Goal: Task Accomplishment & Management: Manage account settings

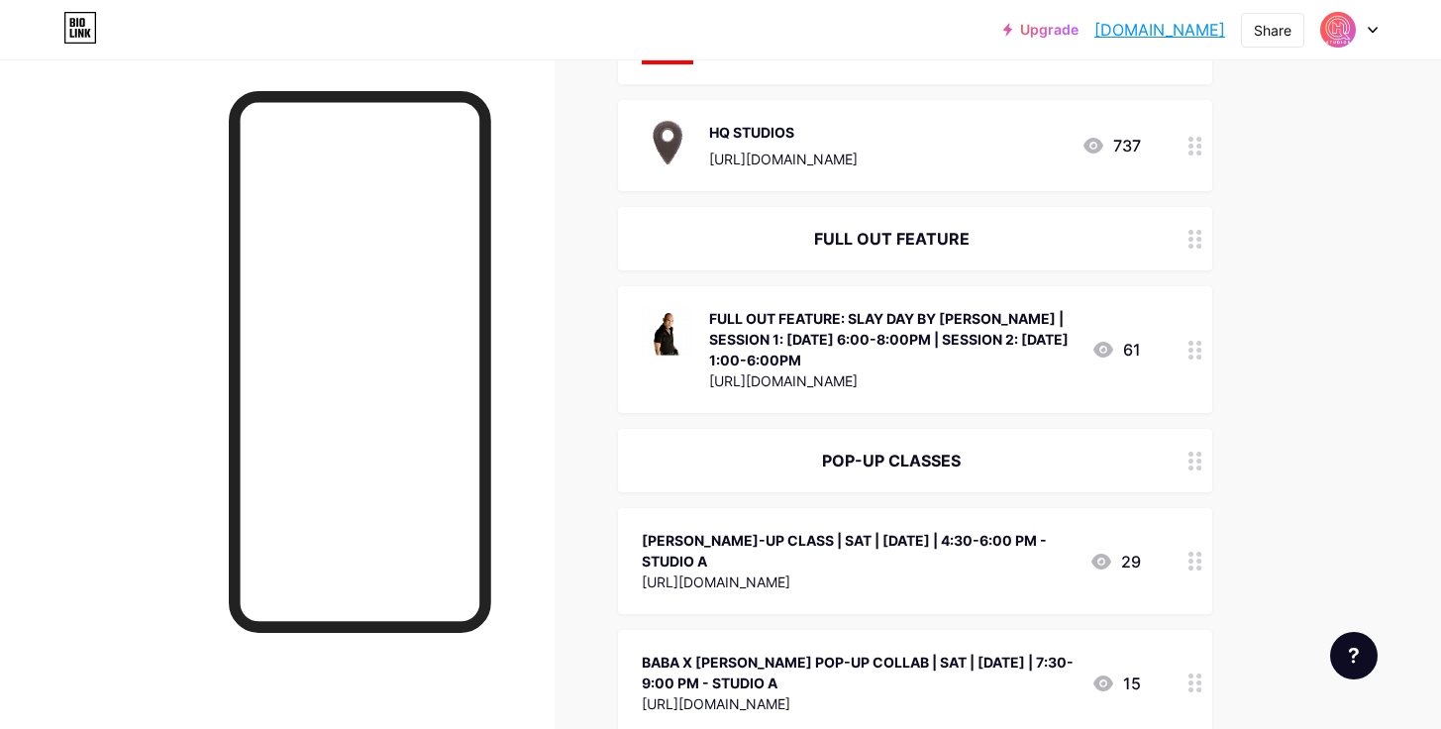
scroll to position [447, 0]
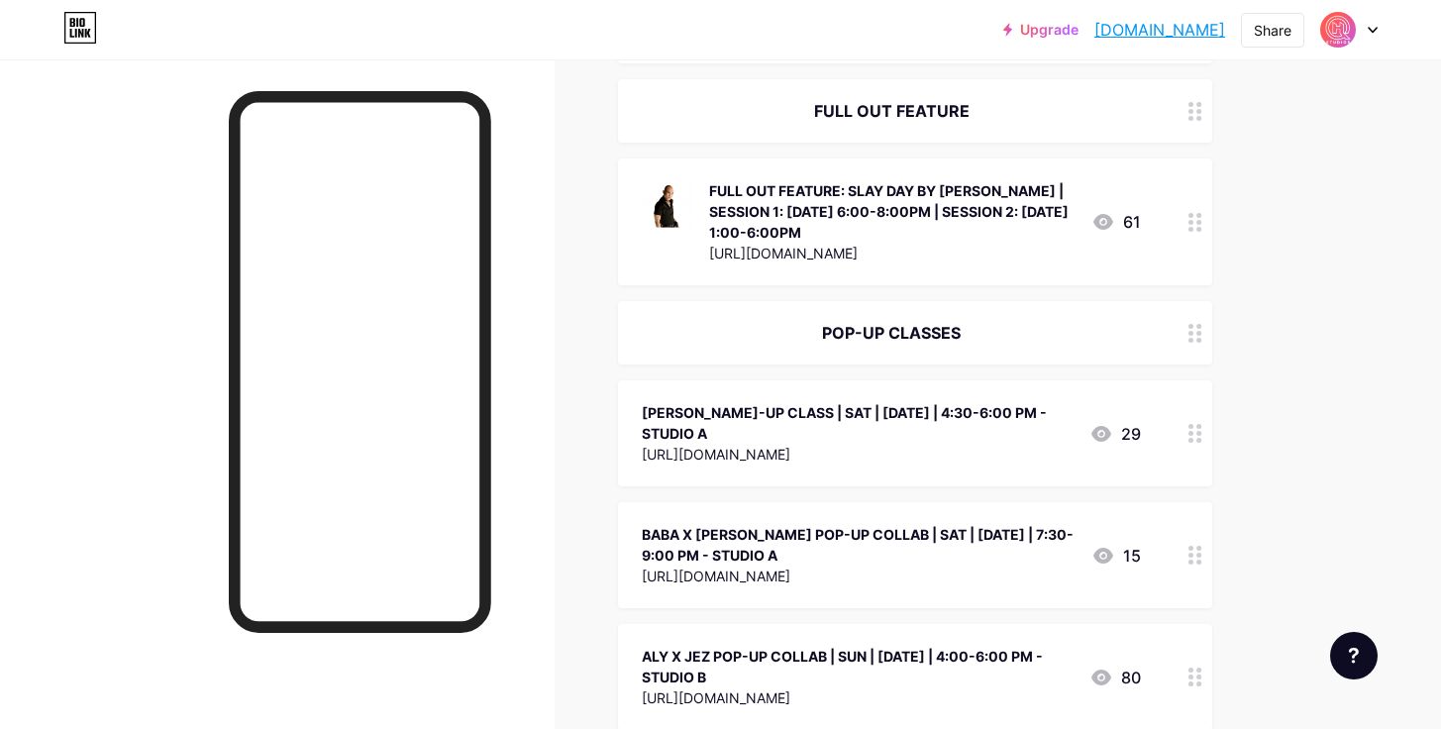
click at [1195, 433] on icon at bounding box center [1195, 433] width 14 height 19
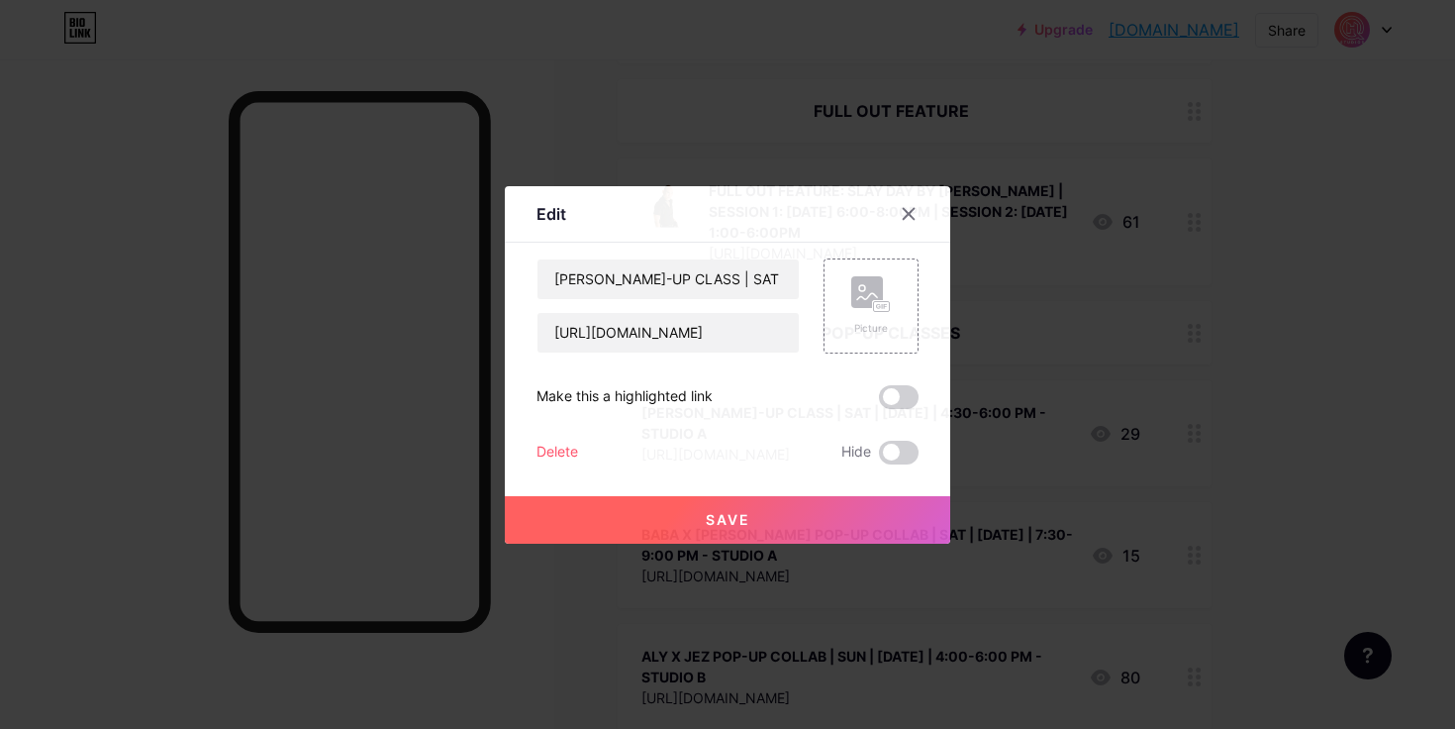
drag, startPoint x: 909, startPoint y: 455, endPoint x: 846, endPoint y: 508, distance: 82.3
click at [910, 455] on span at bounding box center [899, 453] width 40 height 24
click at [879, 457] on input "checkbox" at bounding box center [879, 457] width 0 height 0
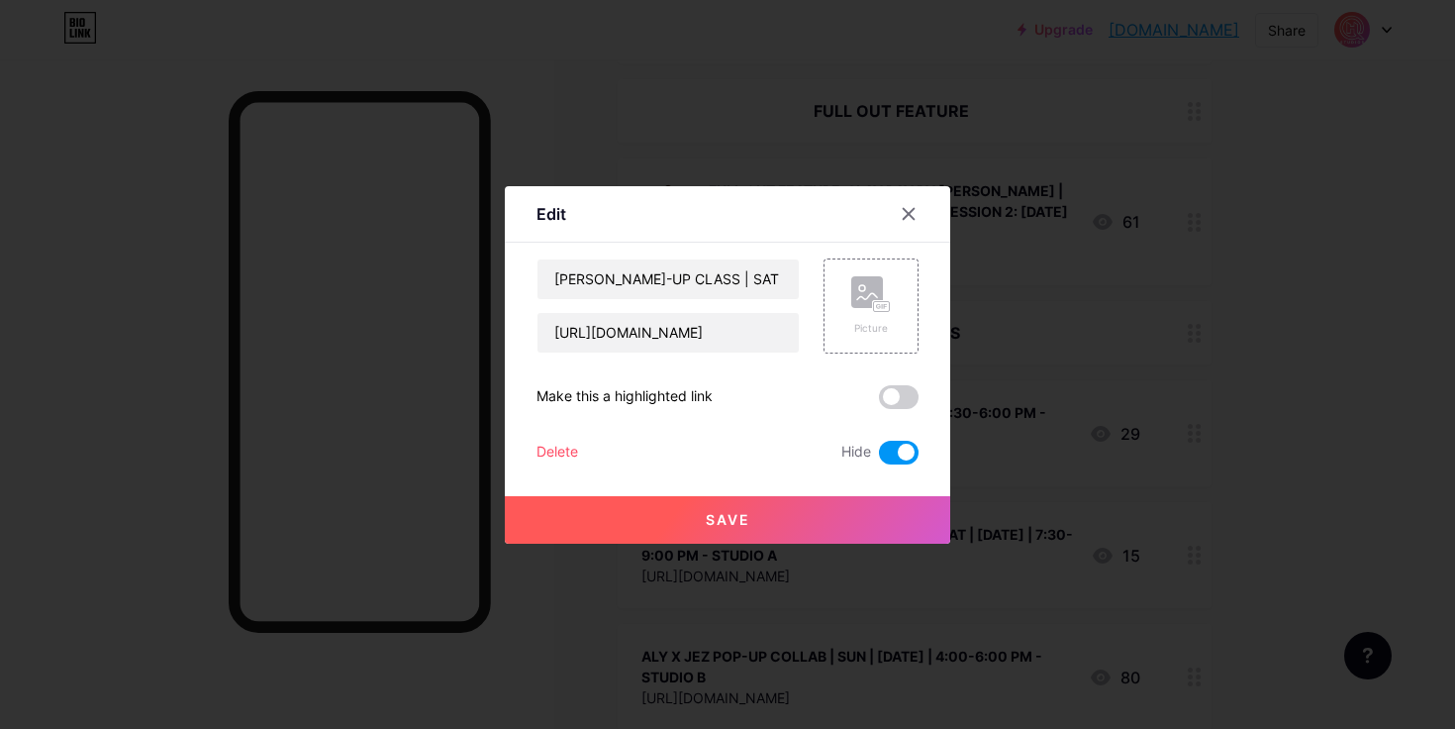
click at [825, 522] on button "Save" at bounding box center [728, 520] width 446 height 48
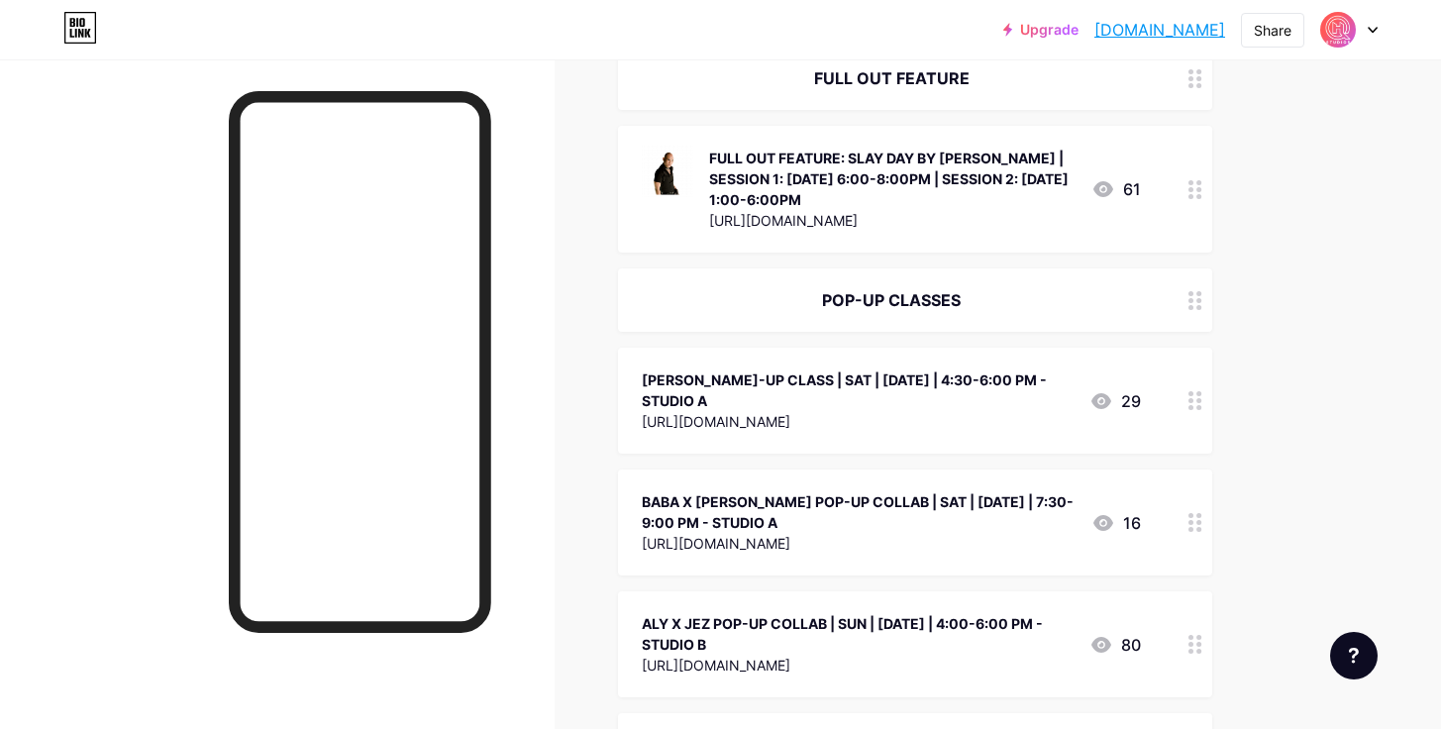
scroll to position [479, 0]
click at [1187, 512] on div at bounding box center [1195, 522] width 34 height 106
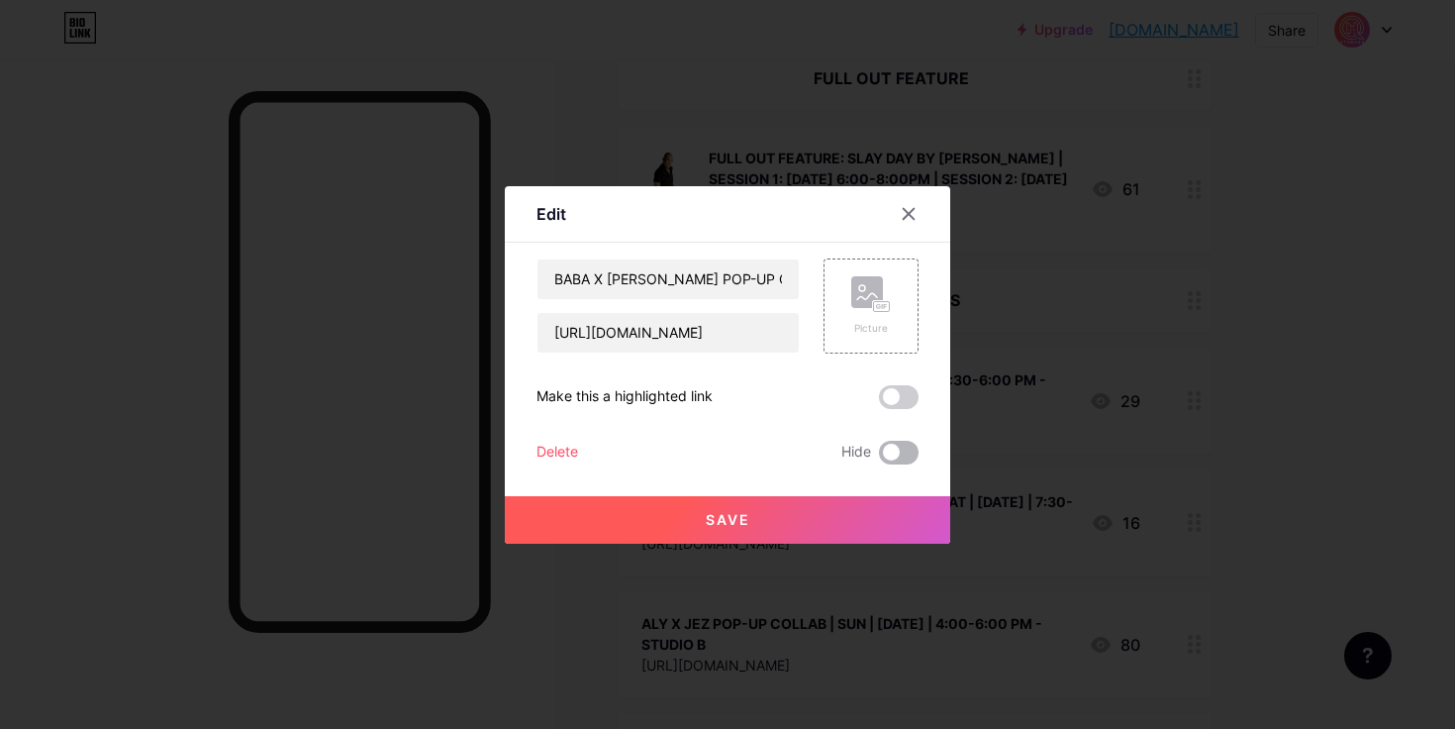
click at [897, 441] on span at bounding box center [899, 453] width 40 height 24
click at [879, 457] on input "checkbox" at bounding box center [879, 457] width 0 height 0
click at [817, 512] on button "Save" at bounding box center [728, 520] width 446 height 48
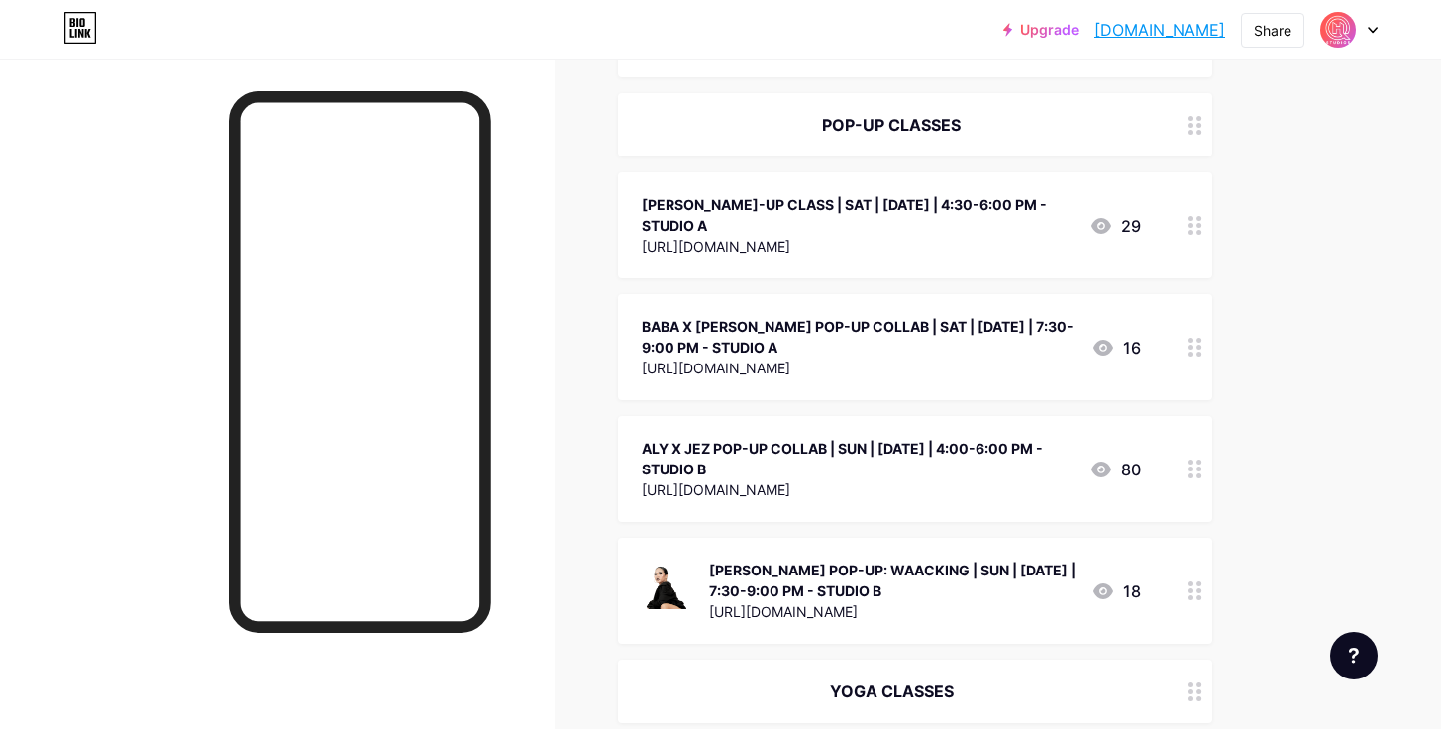
scroll to position [658, 0]
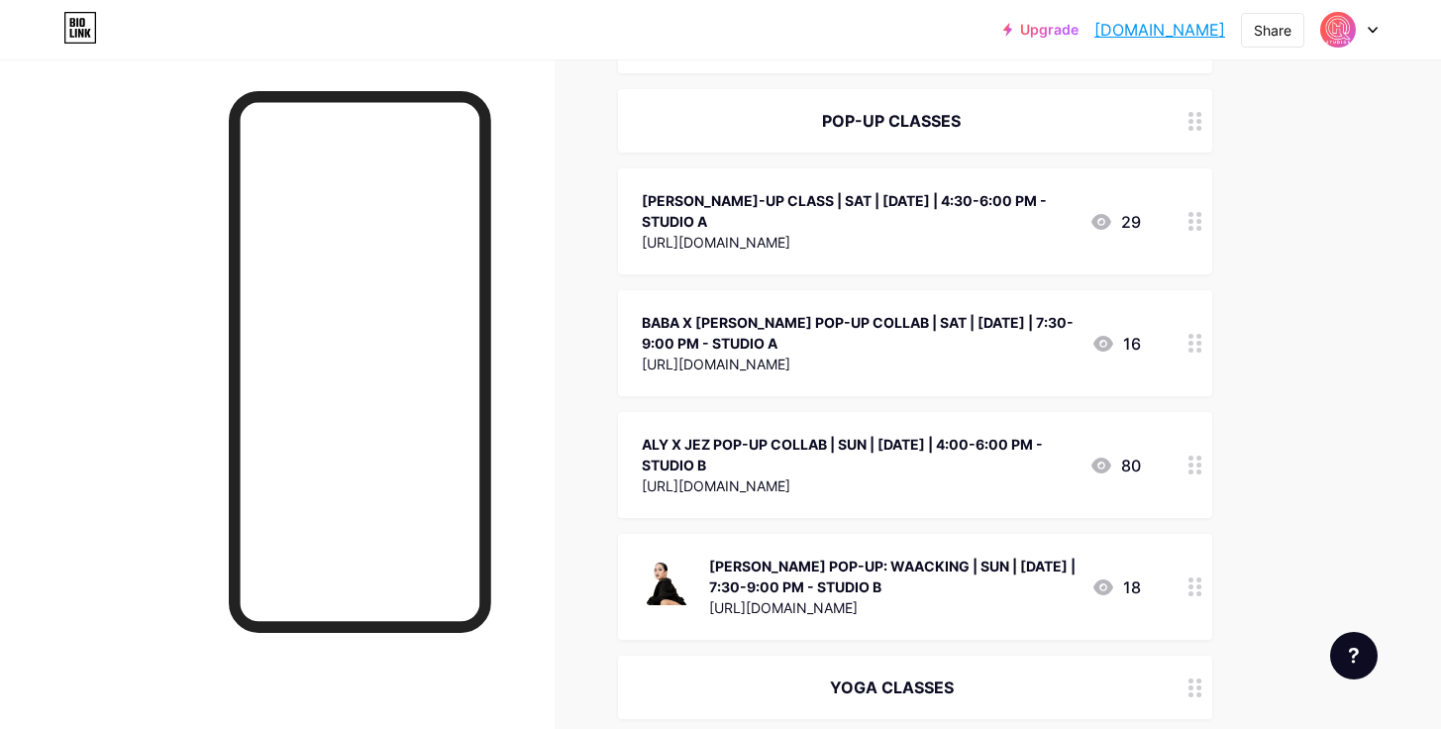
click at [1207, 462] on div at bounding box center [1195, 465] width 34 height 106
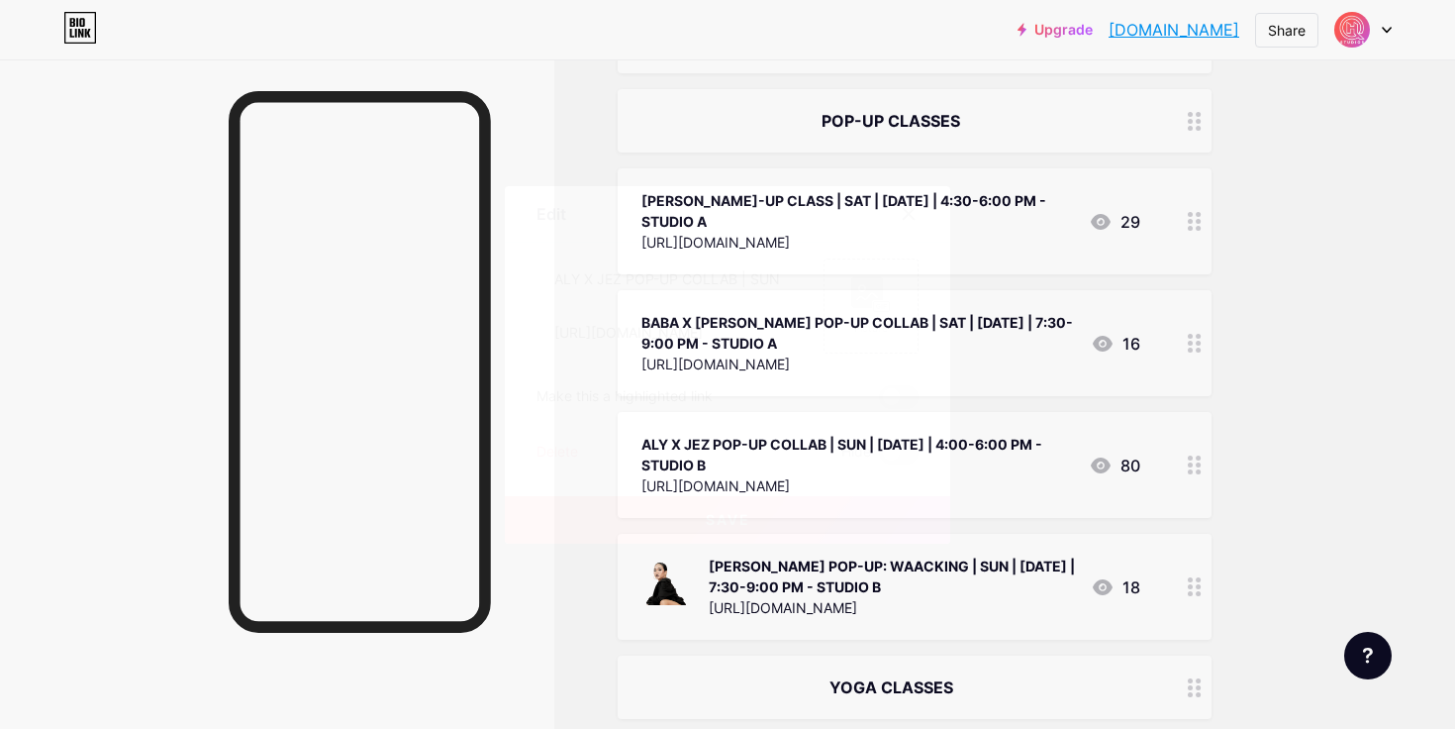
click at [918, 458] on label at bounding box center [899, 453] width 40 height 24
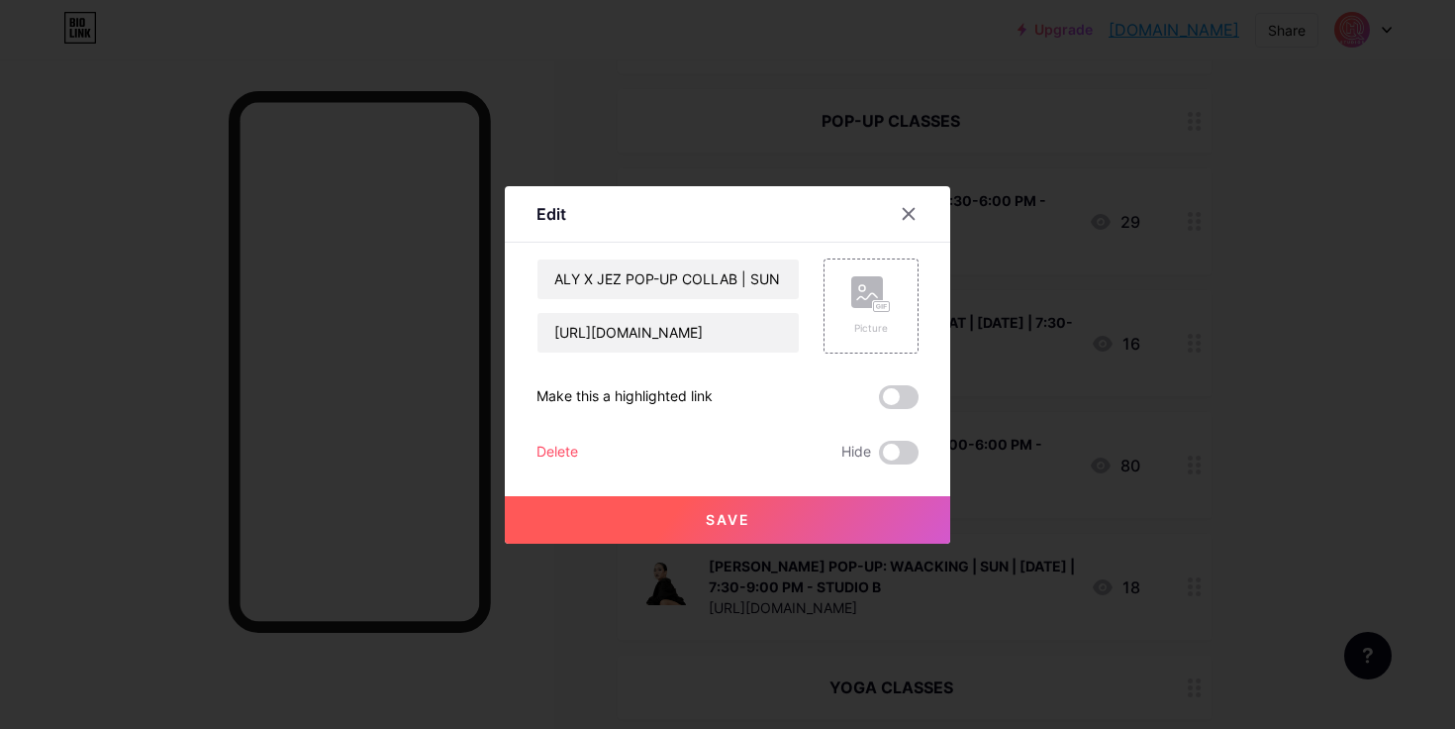
click at [879, 457] on input "checkbox" at bounding box center [879, 457] width 0 height 0
click at [884, 457] on span at bounding box center [899, 453] width 40 height 24
click at [879, 457] on input "checkbox" at bounding box center [879, 457] width 0 height 0
click at [887, 458] on span at bounding box center [899, 453] width 40 height 24
click at [879, 457] on input "checkbox" at bounding box center [879, 457] width 0 height 0
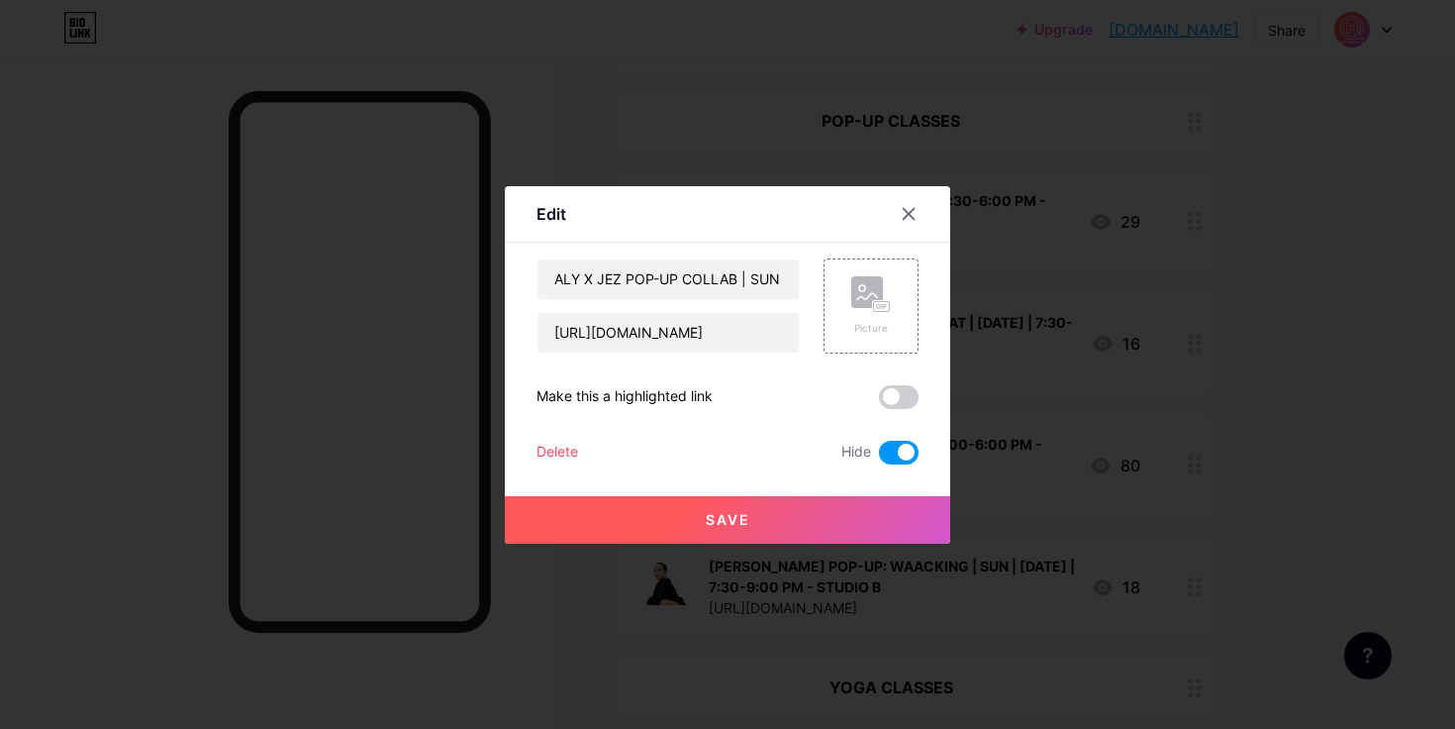
click at [807, 518] on button "Save" at bounding box center [728, 520] width 446 height 48
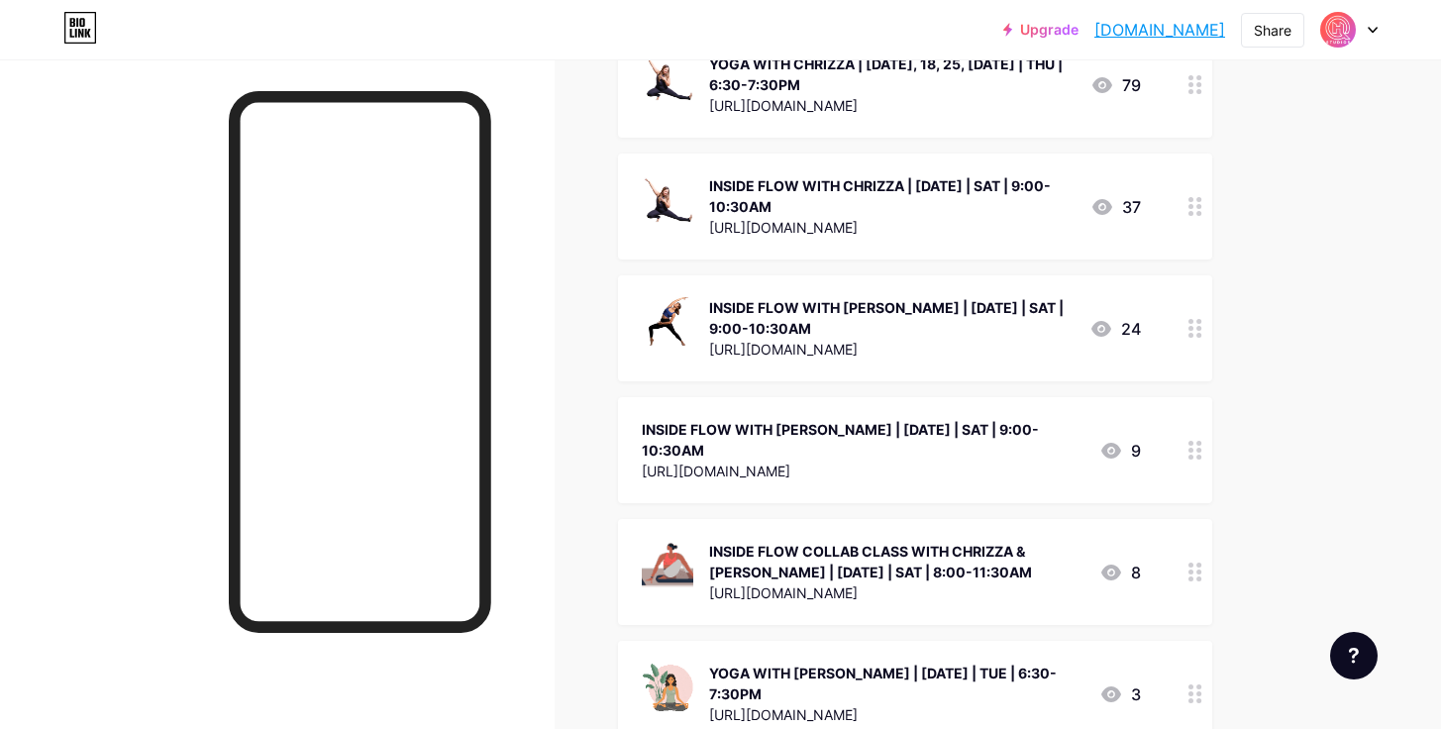
scroll to position [1483, 0]
click at [1208, 205] on div at bounding box center [1195, 206] width 34 height 106
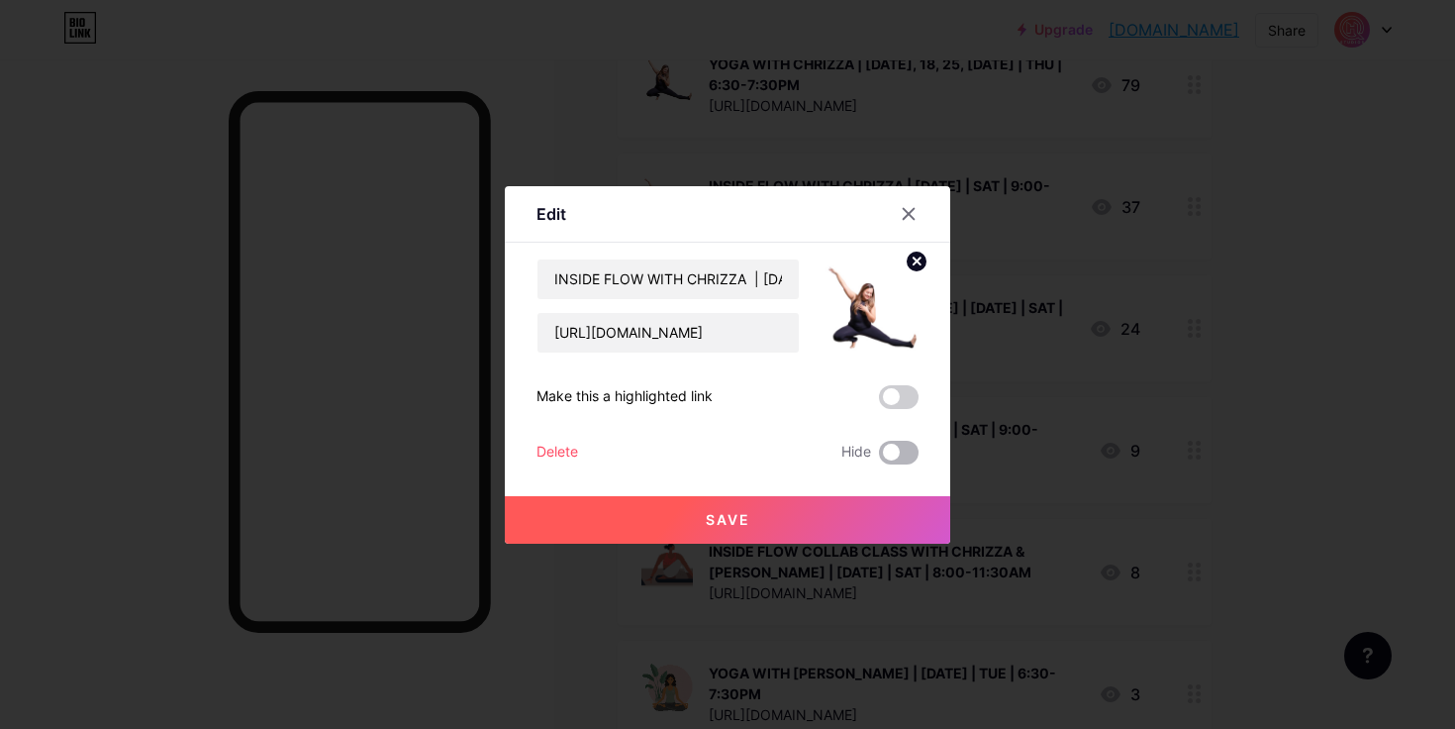
click at [888, 442] on span at bounding box center [899, 453] width 40 height 24
click at [879, 457] on input "checkbox" at bounding box center [879, 457] width 0 height 0
click at [834, 523] on button "Save" at bounding box center [728, 520] width 446 height 48
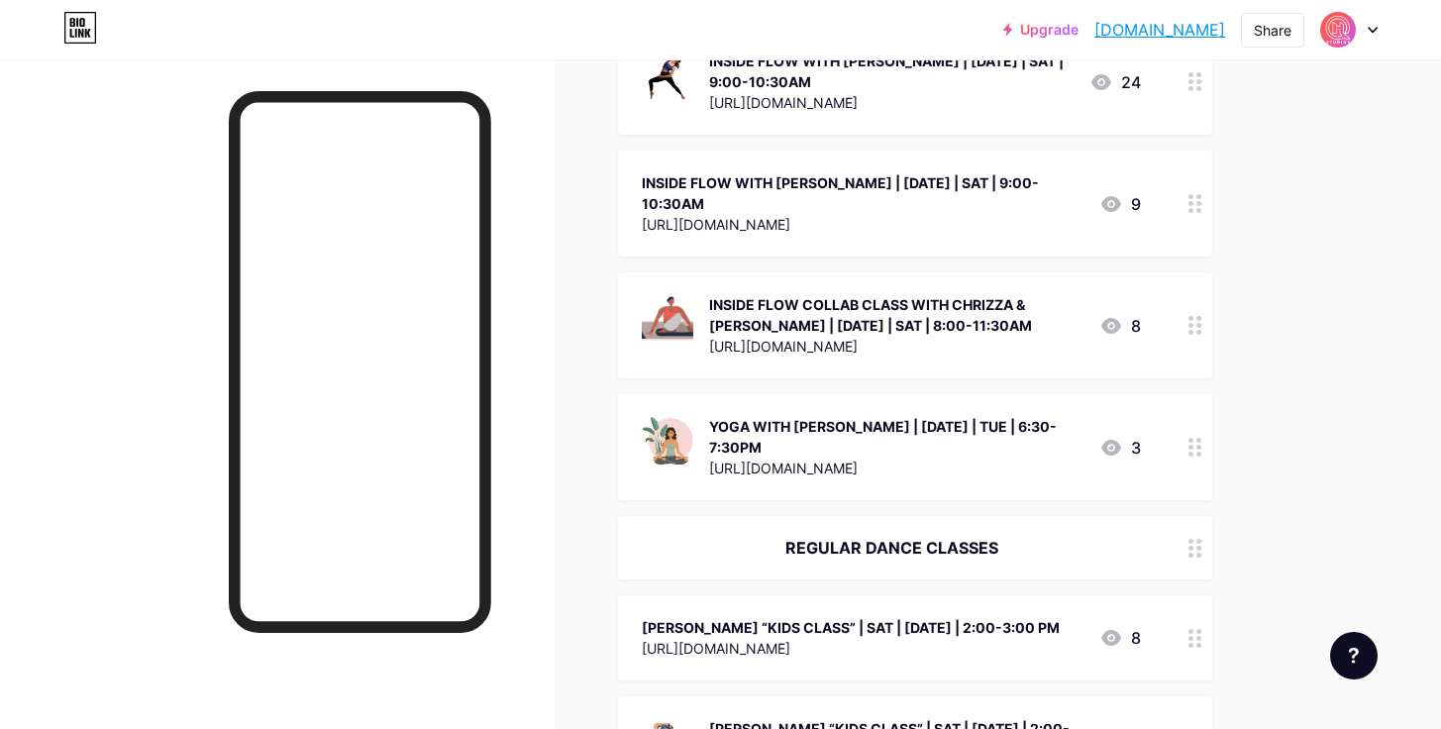
scroll to position [1999, 0]
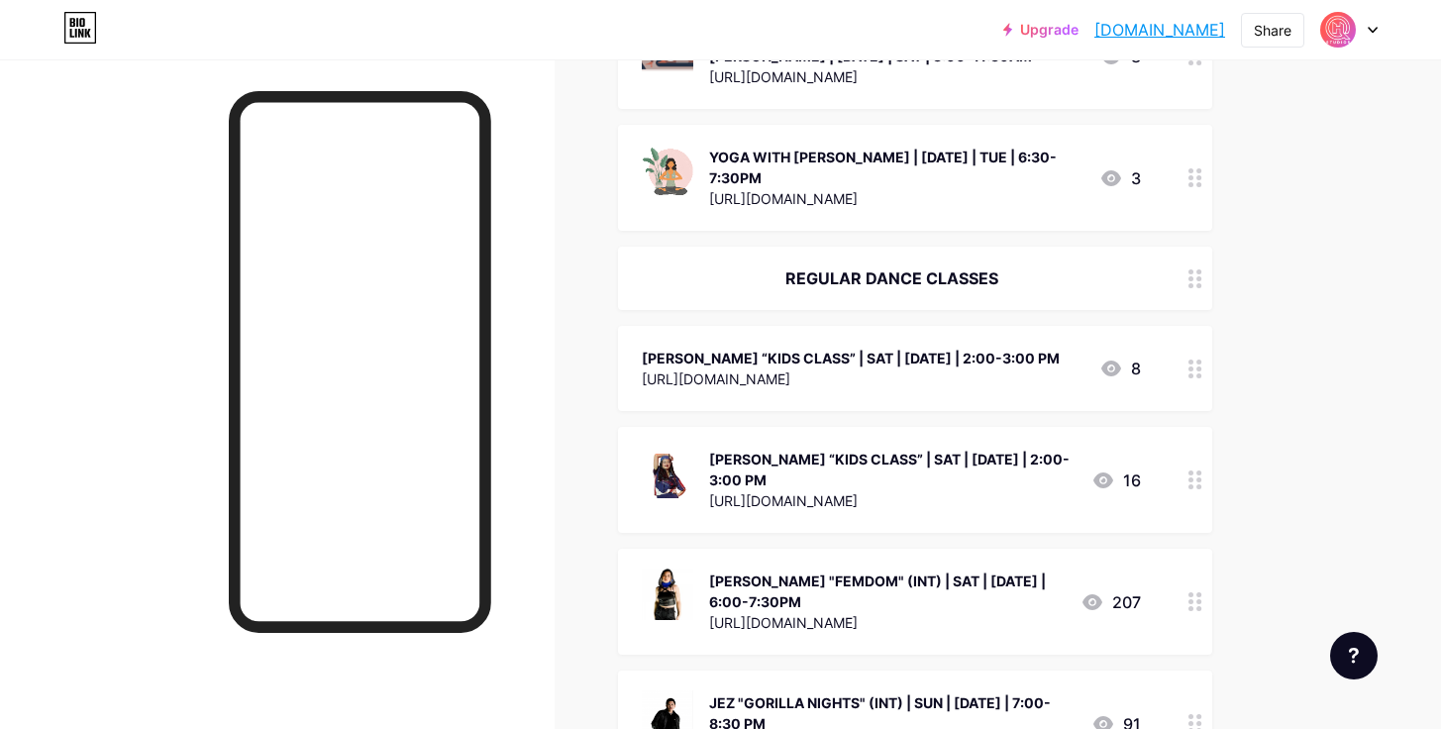
click at [1188, 359] on icon at bounding box center [1195, 368] width 14 height 19
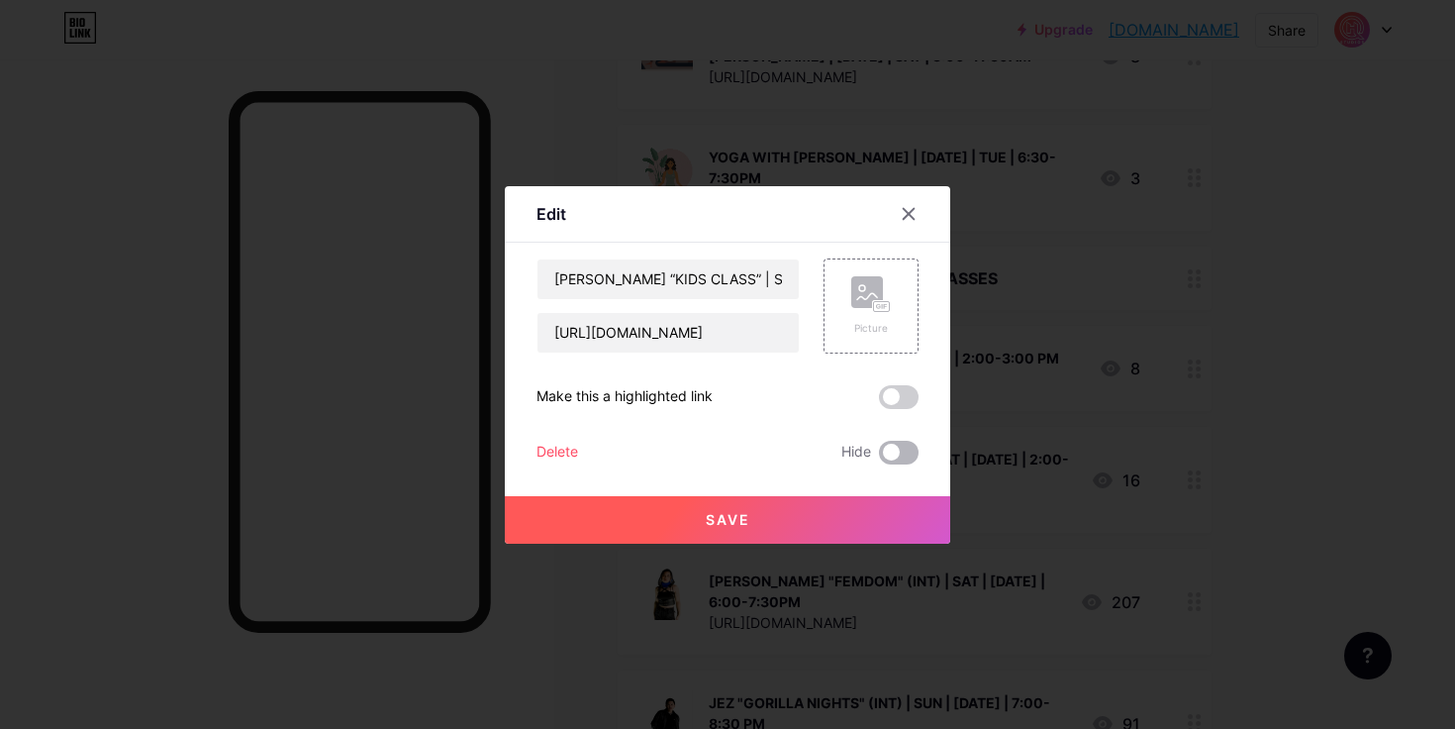
click at [904, 455] on span at bounding box center [899, 453] width 40 height 24
click at [879, 457] on input "checkbox" at bounding box center [879, 457] width 0 height 0
click at [797, 521] on button "Save" at bounding box center [728, 520] width 446 height 48
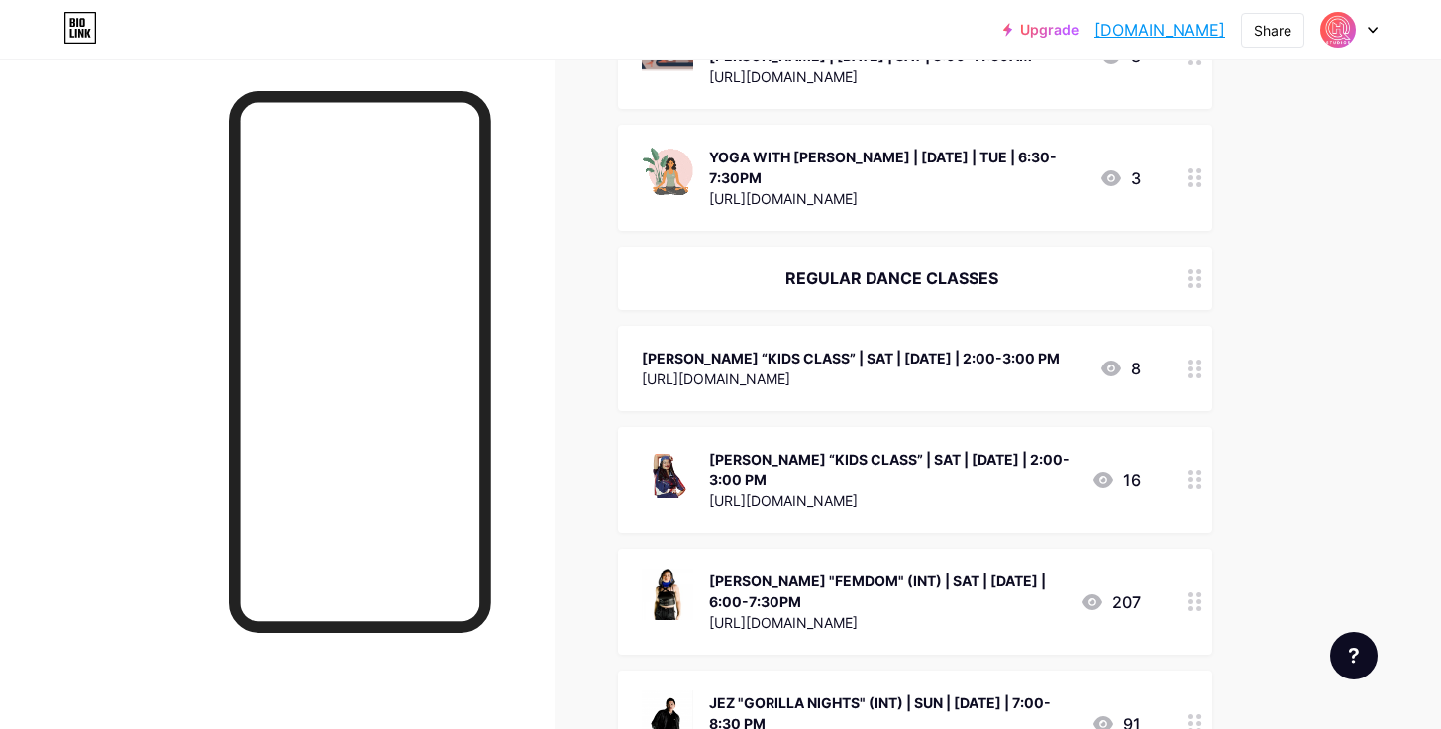
click at [1187, 443] on div at bounding box center [1195, 480] width 34 height 106
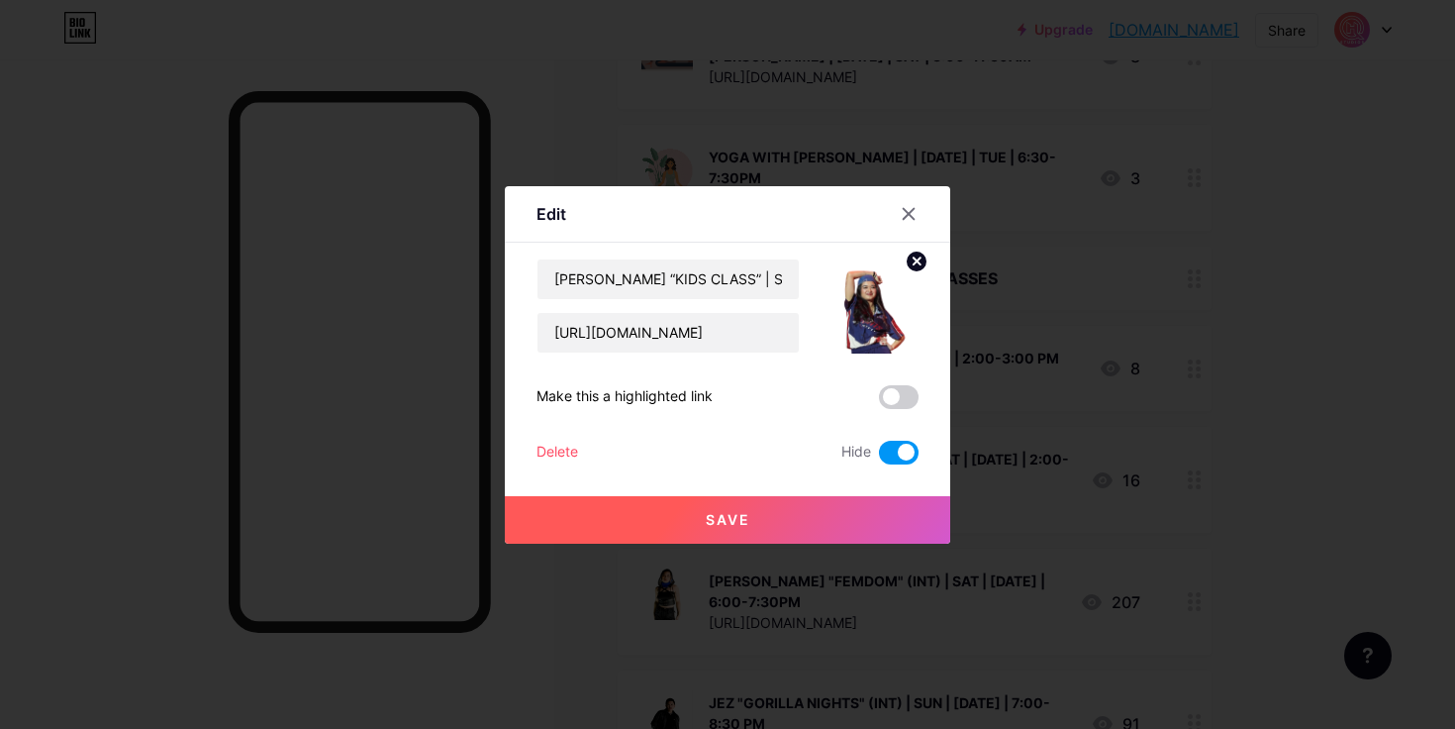
click at [904, 232] on div "Edit" at bounding box center [728, 219] width 446 height 47
click at [911, 207] on icon at bounding box center [909, 214] width 16 height 16
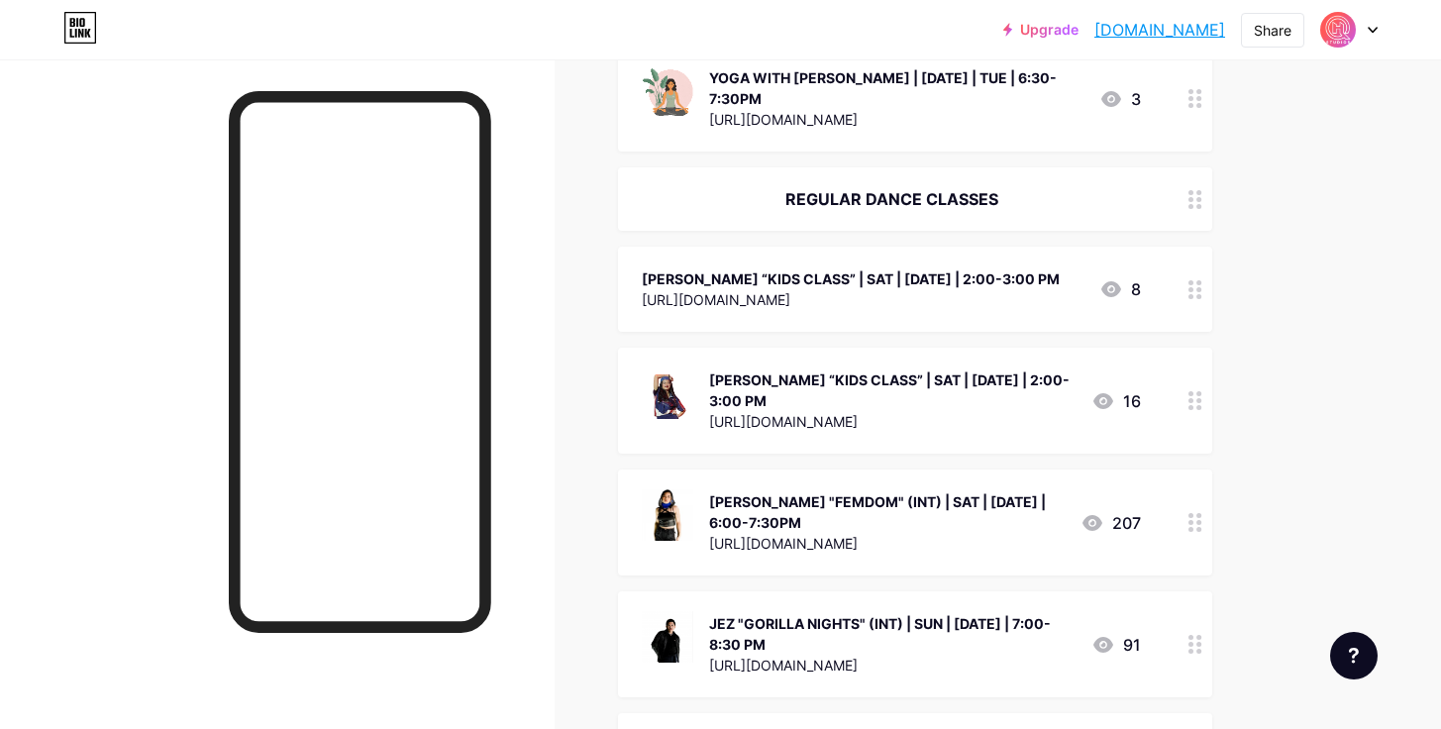
scroll to position [2101, 0]
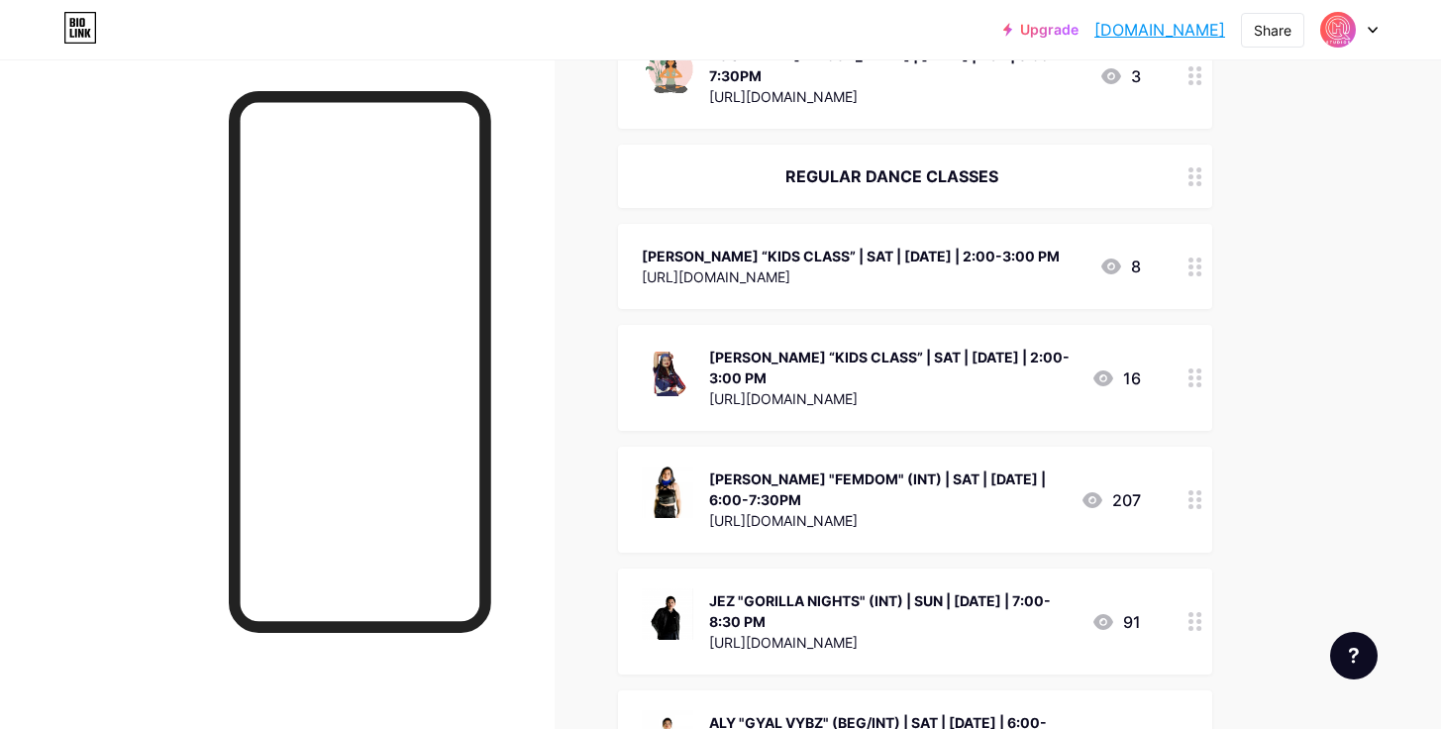
click at [1193, 447] on div at bounding box center [1195, 500] width 34 height 106
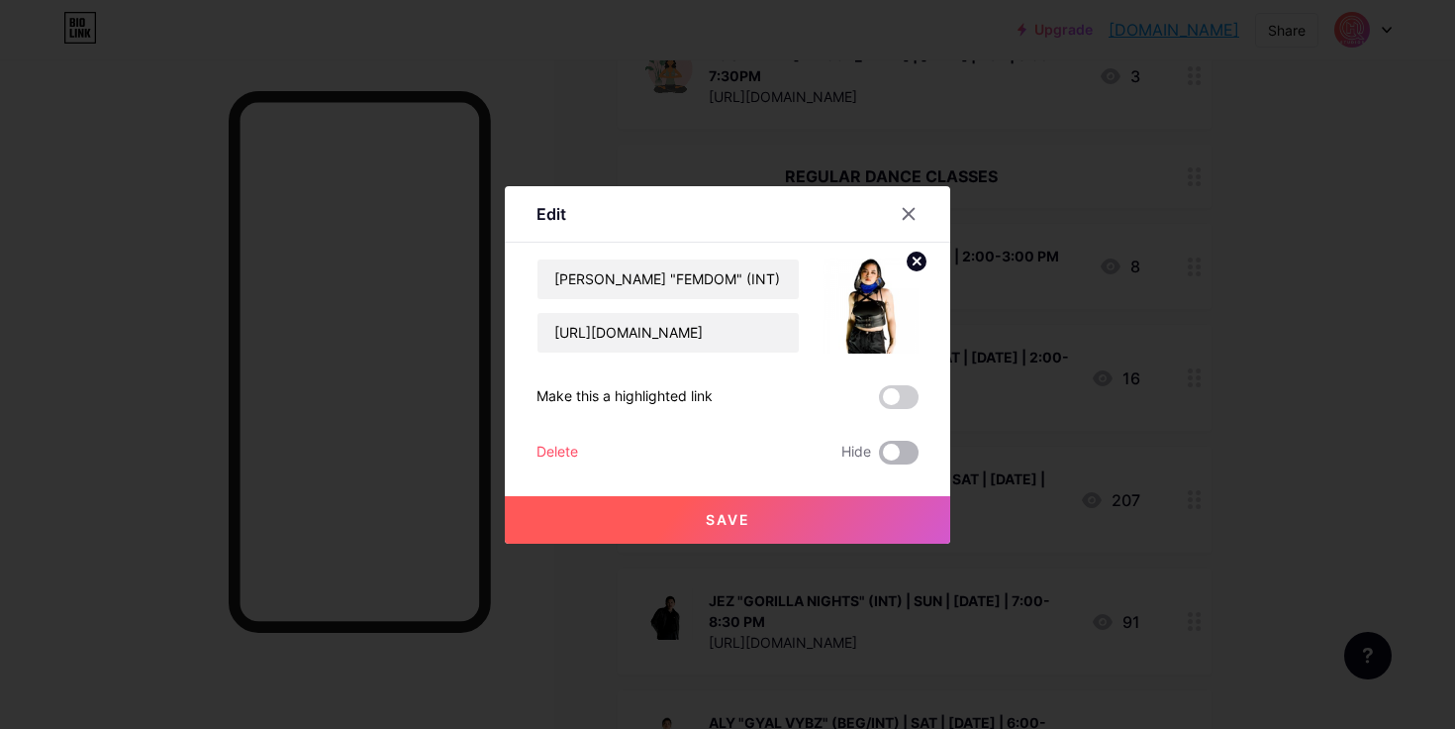
click at [915, 450] on span at bounding box center [899, 453] width 40 height 24
click at [879, 457] on input "checkbox" at bounding box center [879, 457] width 0 height 0
click at [837, 522] on button "Save" at bounding box center [728, 520] width 446 height 48
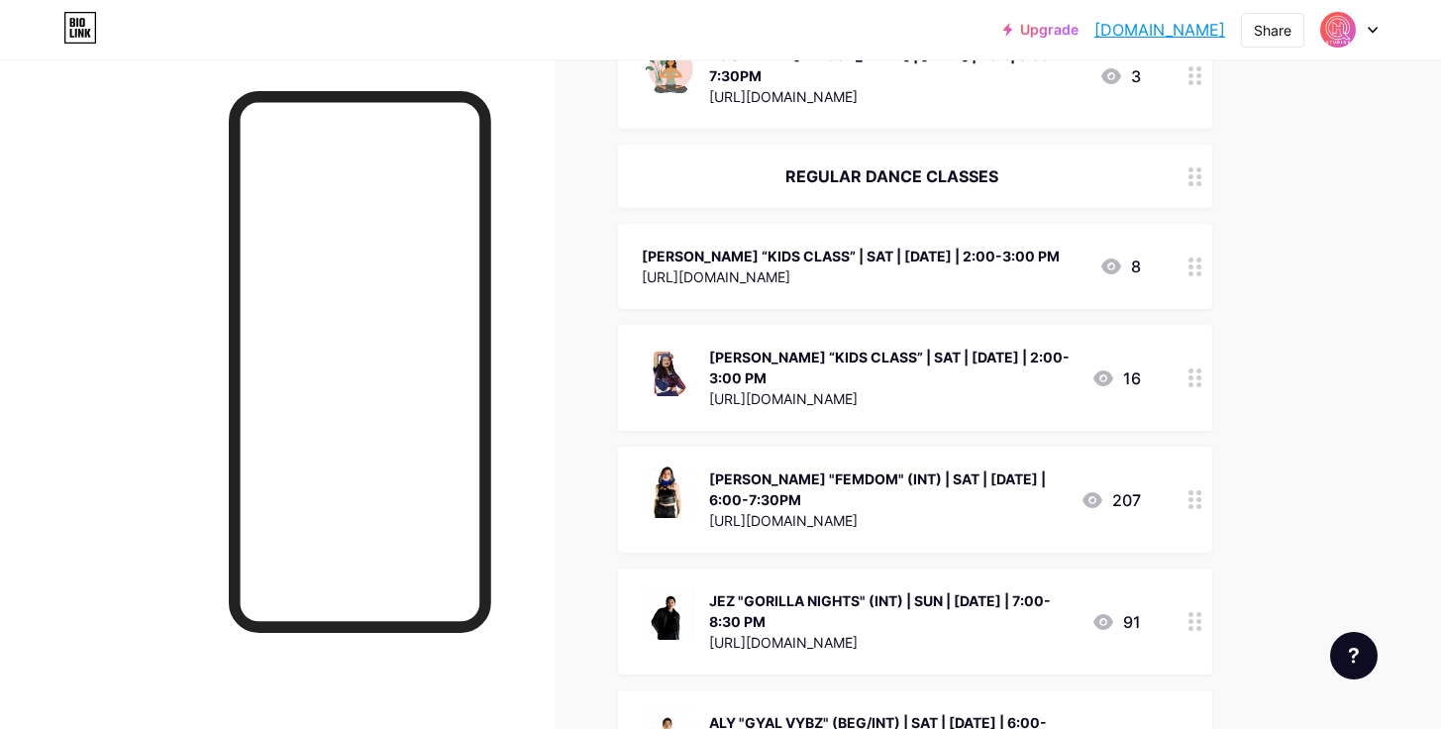
click at [1196, 612] on icon at bounding box center [1195, 621] width 14 height 19
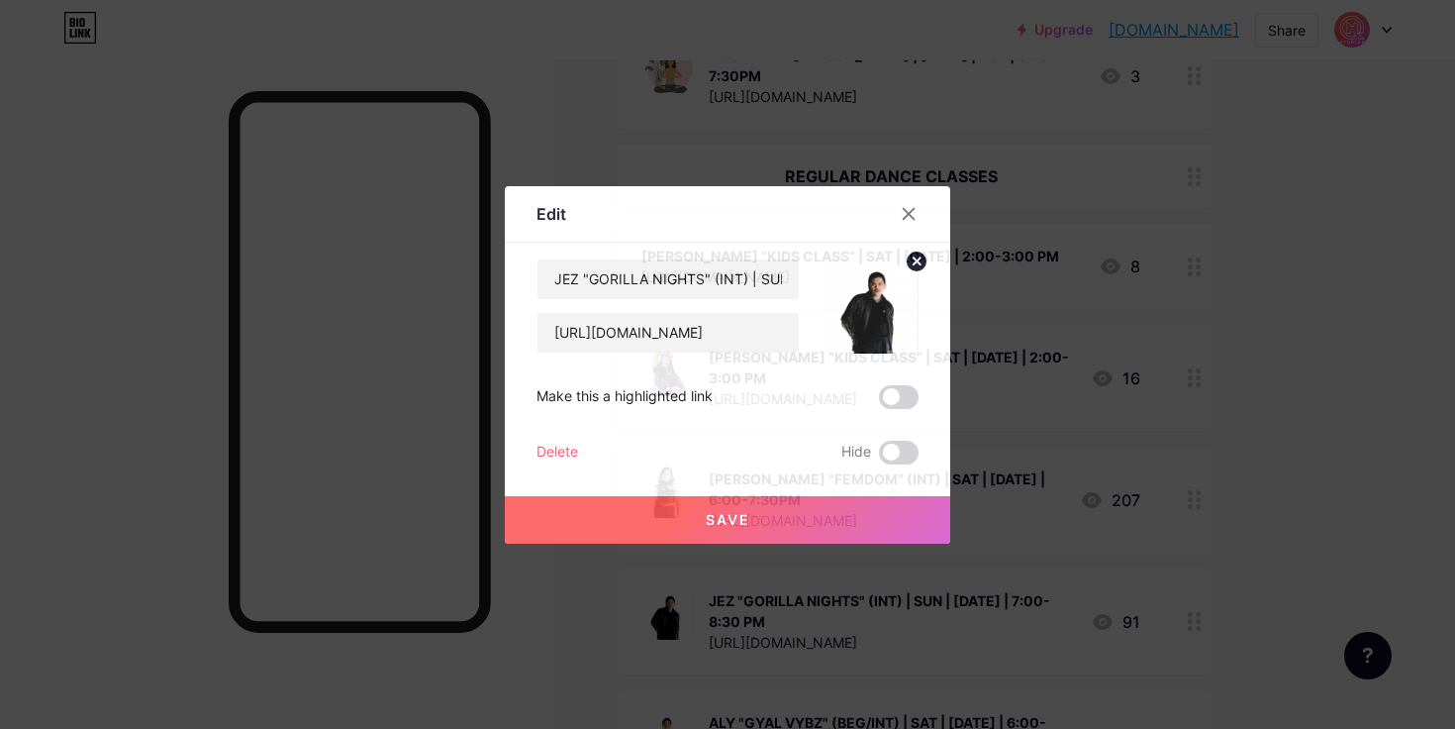
click at [918, 456] on label at bounding box center [899, 453] width 40 height 24
click at [879, 457] on input "checkbox" at bounding box center [879, 457] width 0 height 0
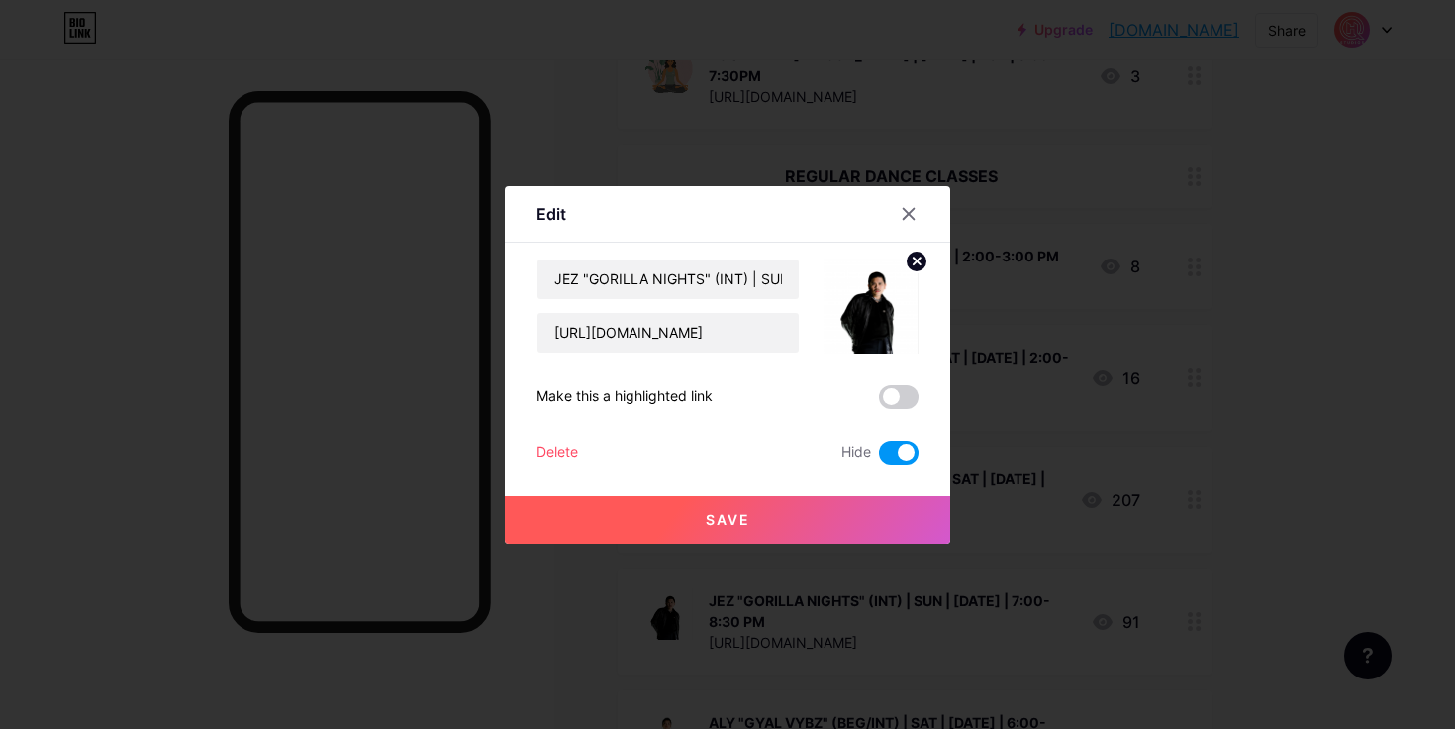
click at [906, 454] on span at bounding box center [899, 453] width 40 height 24
click at [879, 457] on input "checkbox" at bounding box center [879, 457] width 0 height 0
click at [898, 462] on span at bounding box center [899, 453] width 40 height 24
click at [879, 457] on input "checkbox" at bounding box center [879, 457] width 0 height 0
click at [855, 521] on button "Save" at bounding box center [728, 520] width 446 height 48
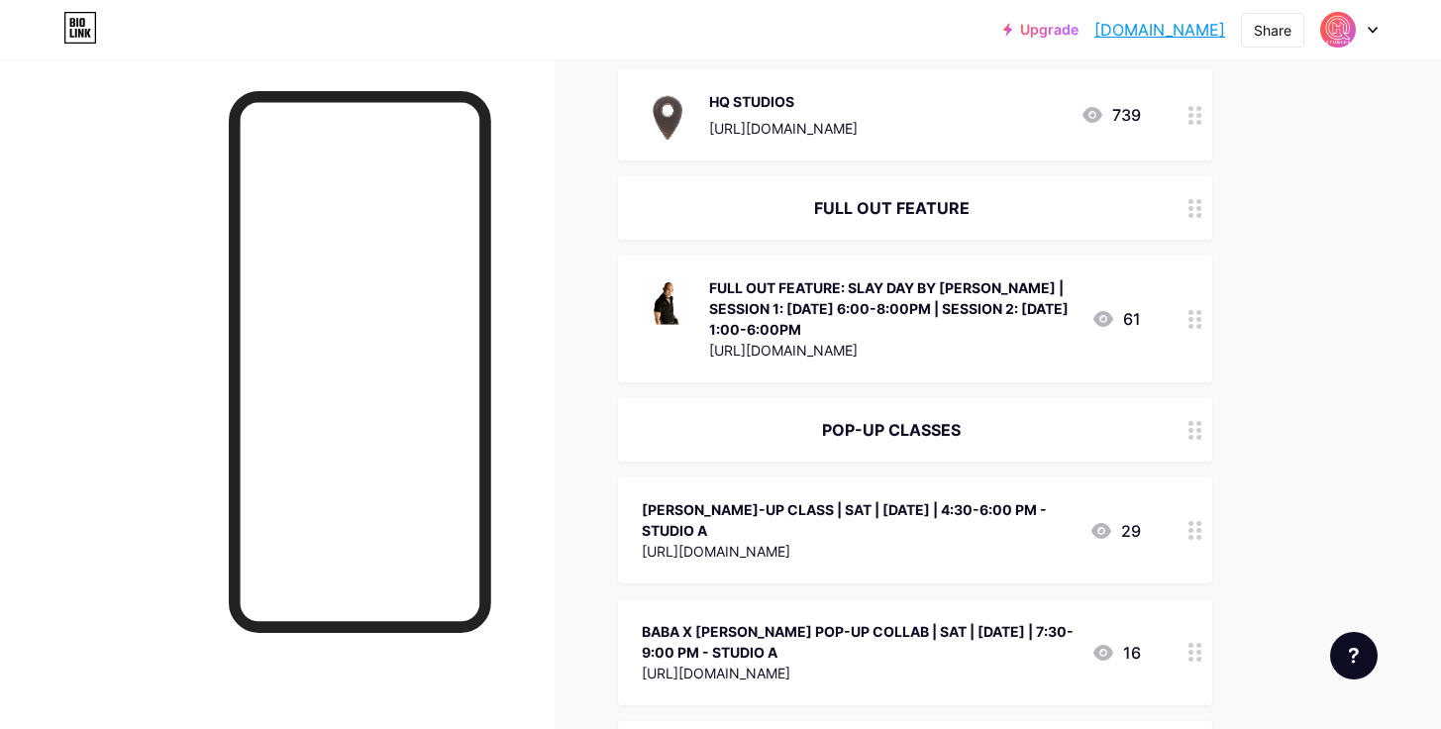
scroll to position [0, 0]
